Goal: Task Accomplishment & Management: Use online tool/utility

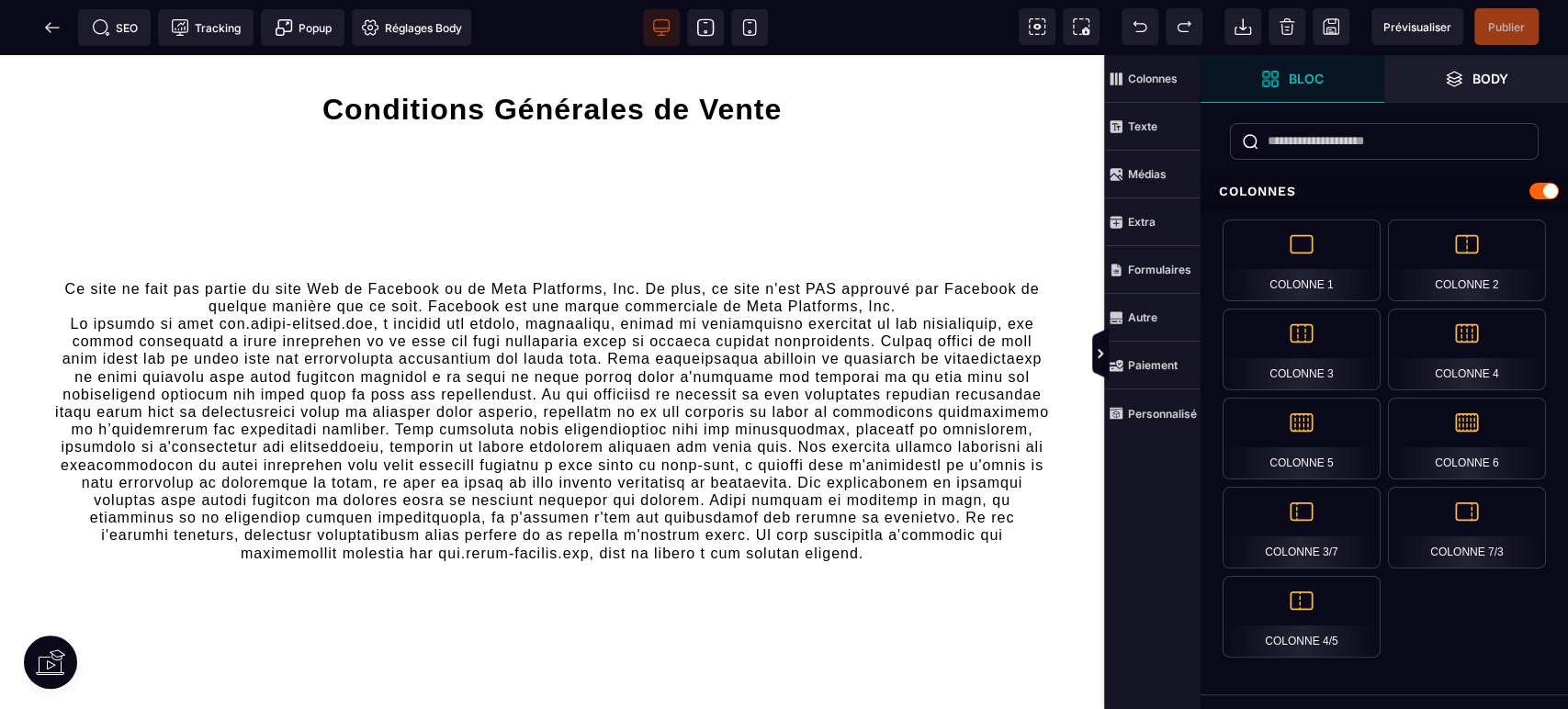
click at [43, 35] on icon at bounding box center [52, 27] width 18 height 18
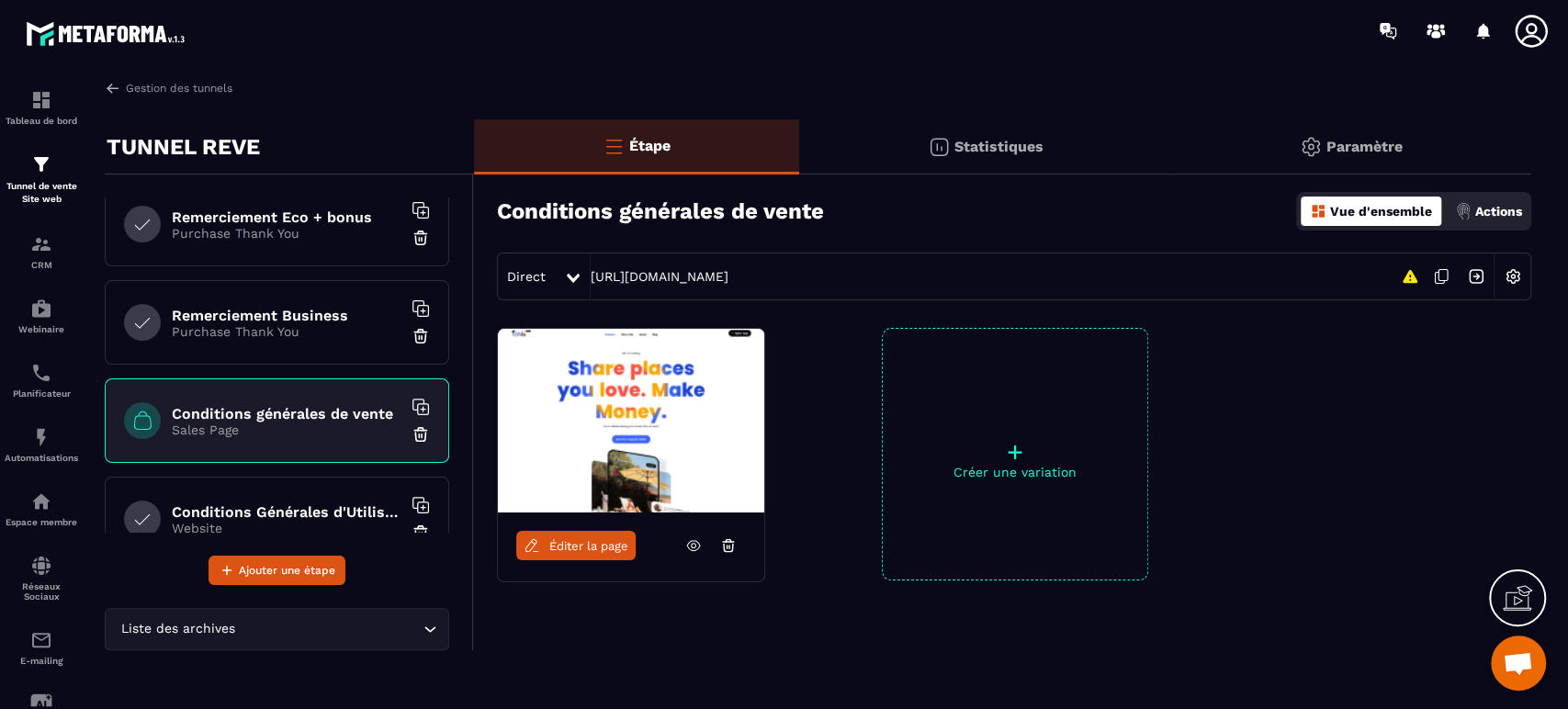
scroll to position [518, 0]
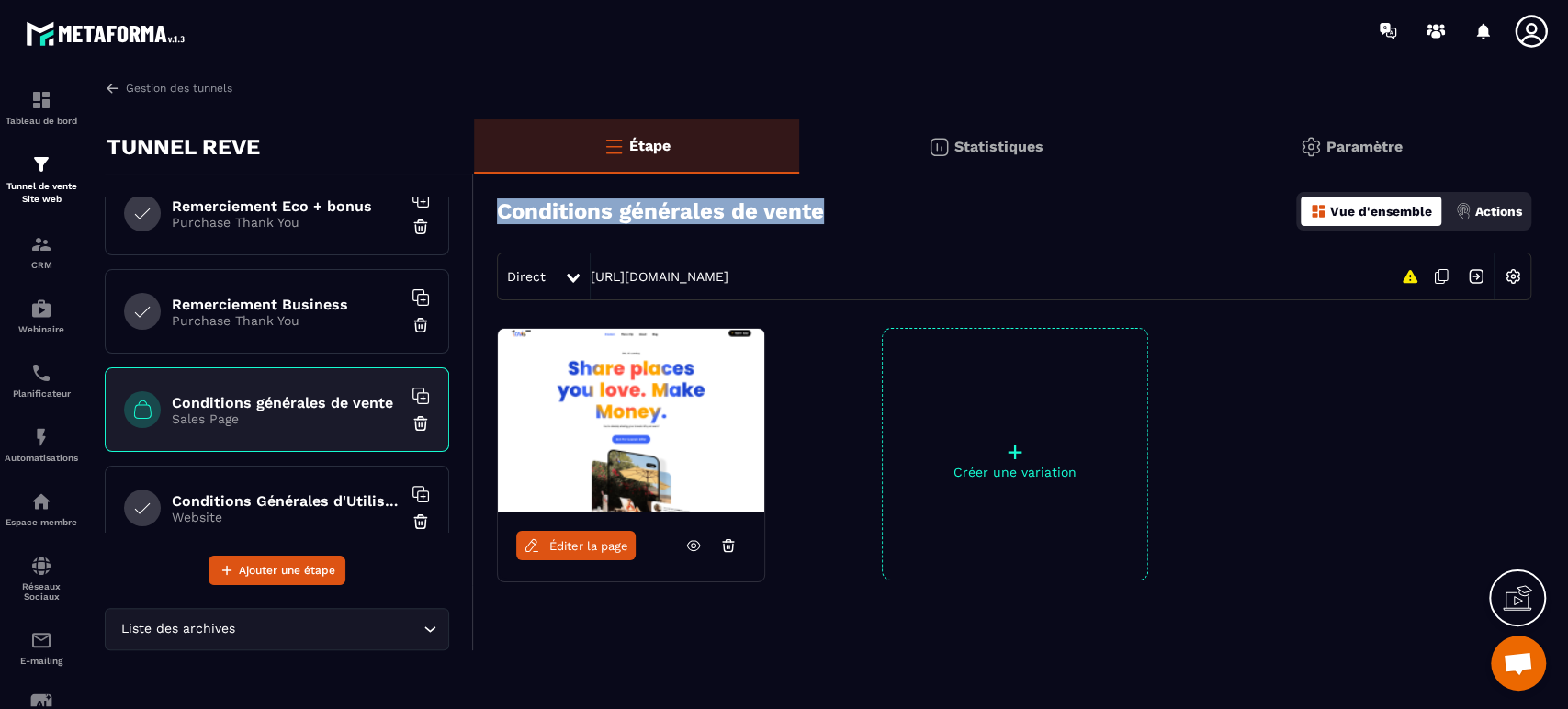
drag, startPoint x: 868, startPoint y: 202, endPoint x: 491, endPoint y: 207, distance: 377.0
click at [491, 207] on div "Conditions générales de vente Vue d'ensemble Actions Direct https://reve.destin…" at bounding box center [1002, 239] width 1057 height 121
copy h3 "Conditions générales de vente"
click at [553, 548] on span "Éditer la page" at bounding box center [589, 546] width 79 height 13
